Goal: Task Accomplishment & Management: Manage account settings

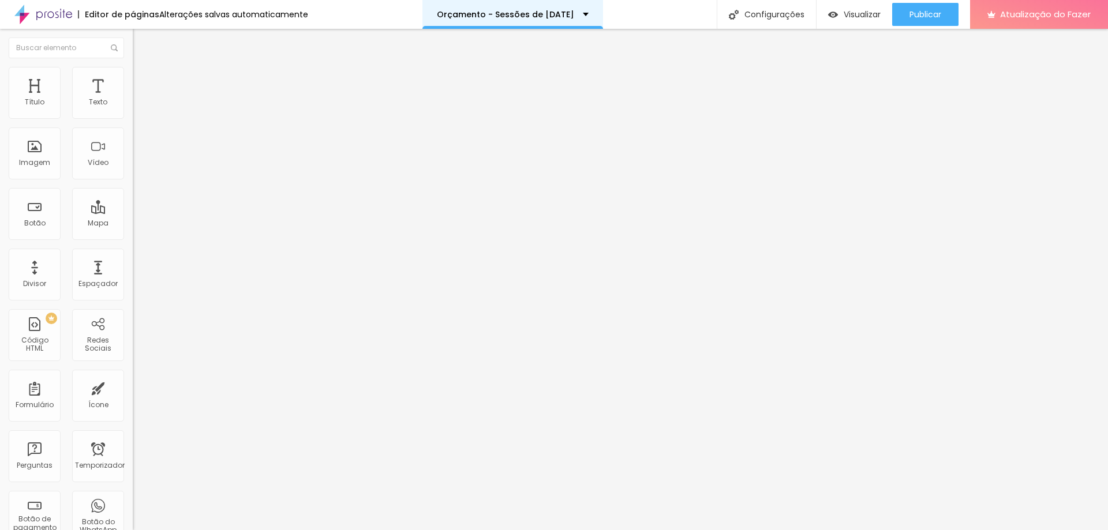
click at [573, 21] on div "Orçamento - Sessões de Natal 2024" at bounding box center [512, 14] width 181 height 29
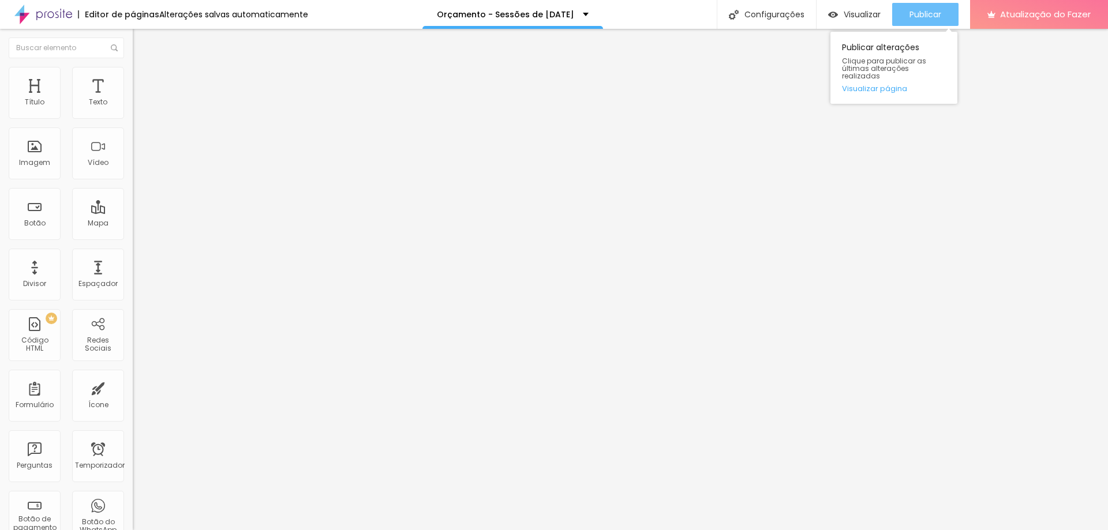
click at [940, 13] on font "Publicar" at bounding box center [926, 15] width 32 height 12
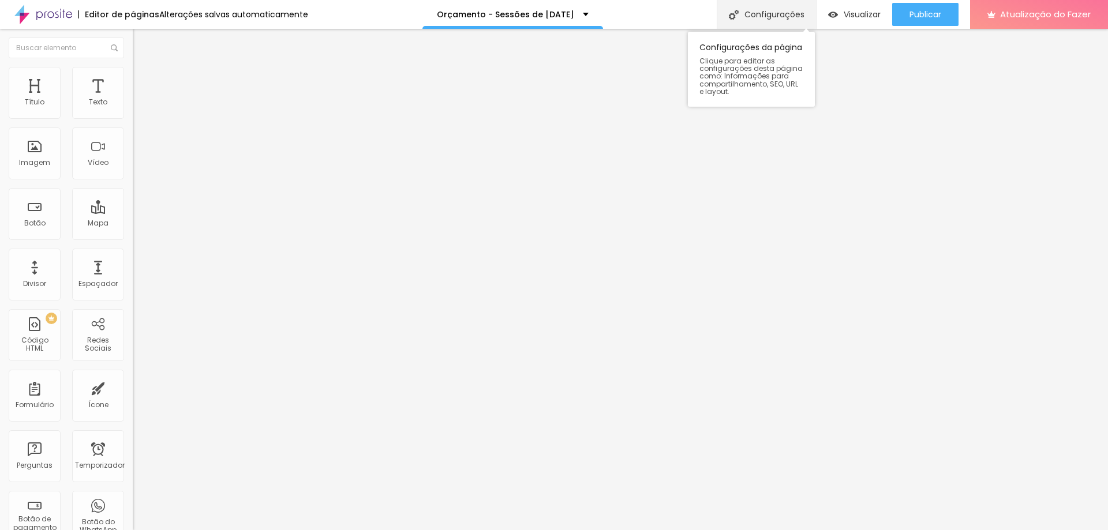
click at [780, 18] on font "Configurações" at bounding box center [774, 15] width 60 height 12
click at [860, 18] on font "Visualizar" at bounding box center [862, 15] width 37 height 12
click at [862, 6] on div "Visualizar" at bounding box center [854, 14] width 53 height 23
click at [798, 20] on div "Configurações" at bounding box center [766, 14] width 99 height 29
